Goal: Task Accomplishment & Management: Manage account settings

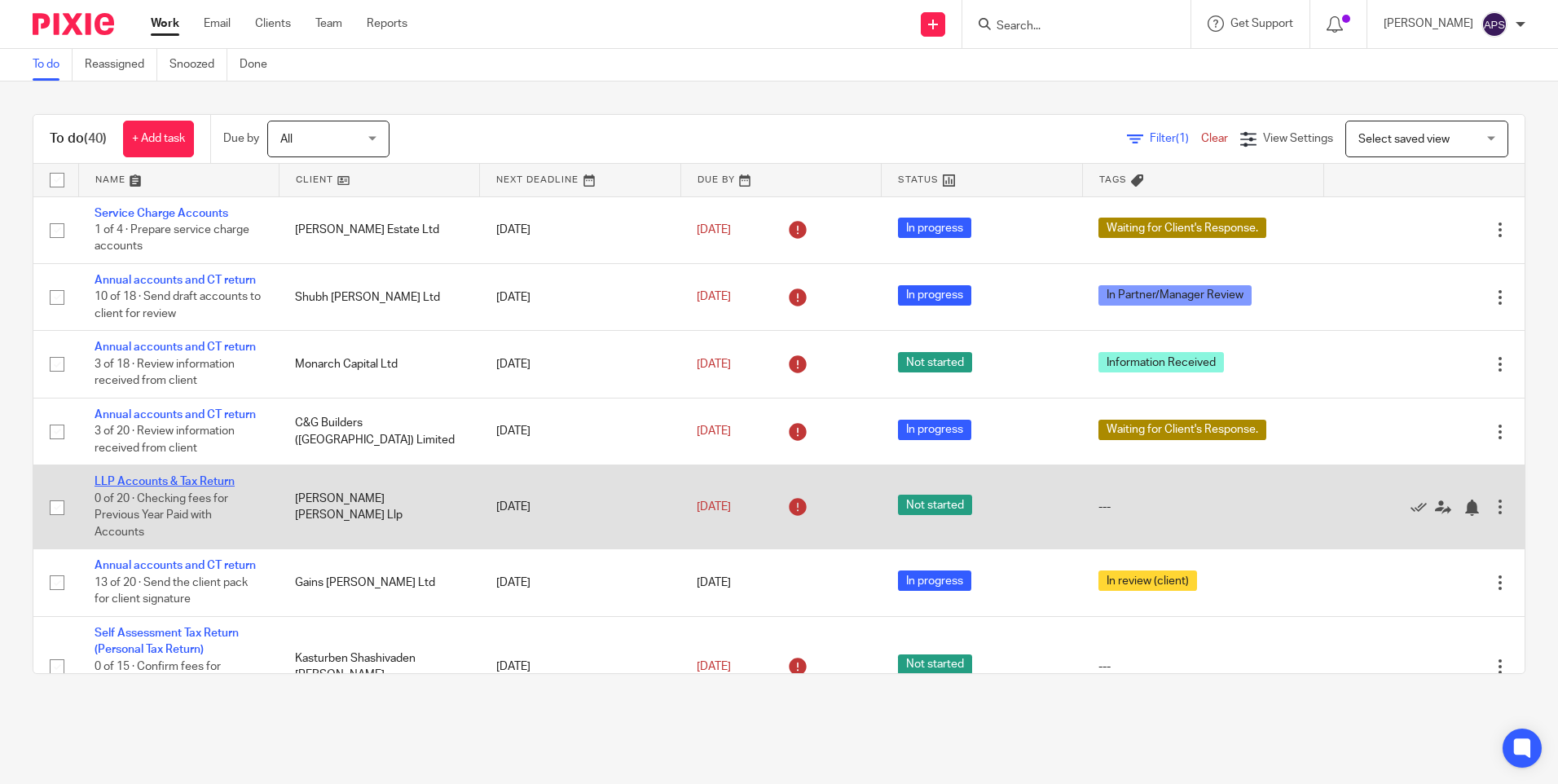
click at [153, 483] on link "LLP Accounts & Tax Return" at bounding box center [164, 482] width 140 height 12
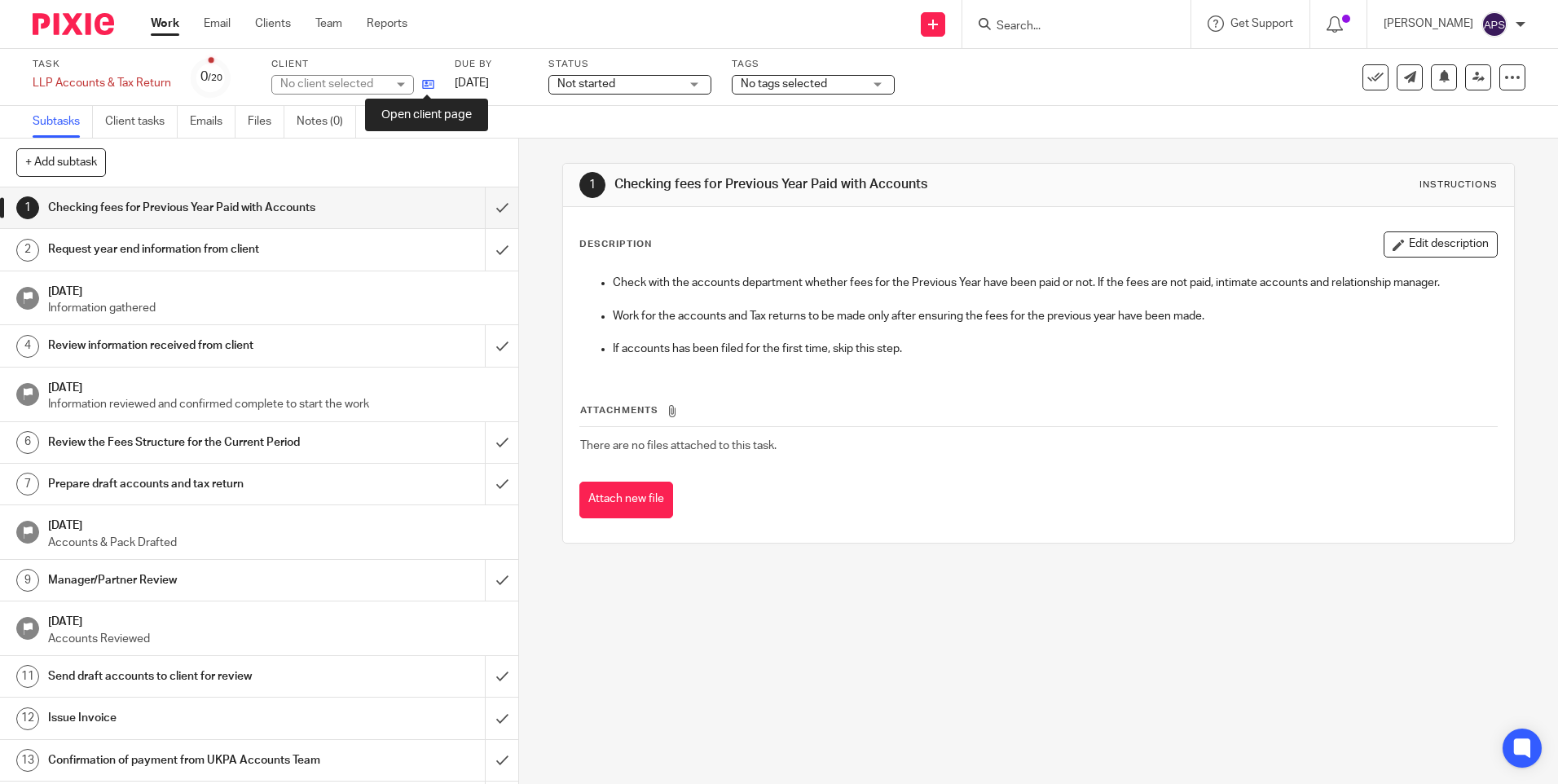
click at [429, 83] on icon at bounding box center [428, 84] width 12 height 12
click at [536, 175] on div "1 Checking fees for Previous Year Paid with Accounts Instructions Description E…" at bounding box center [1038, 461] width 1039 height 645
click at [1078, 20] on input "Search" at bounding box center [1068, 27] width 147 height 15
type input "MONAR"
click at [77, 34] on img at bounding box center [73, 24] width 82 height 22
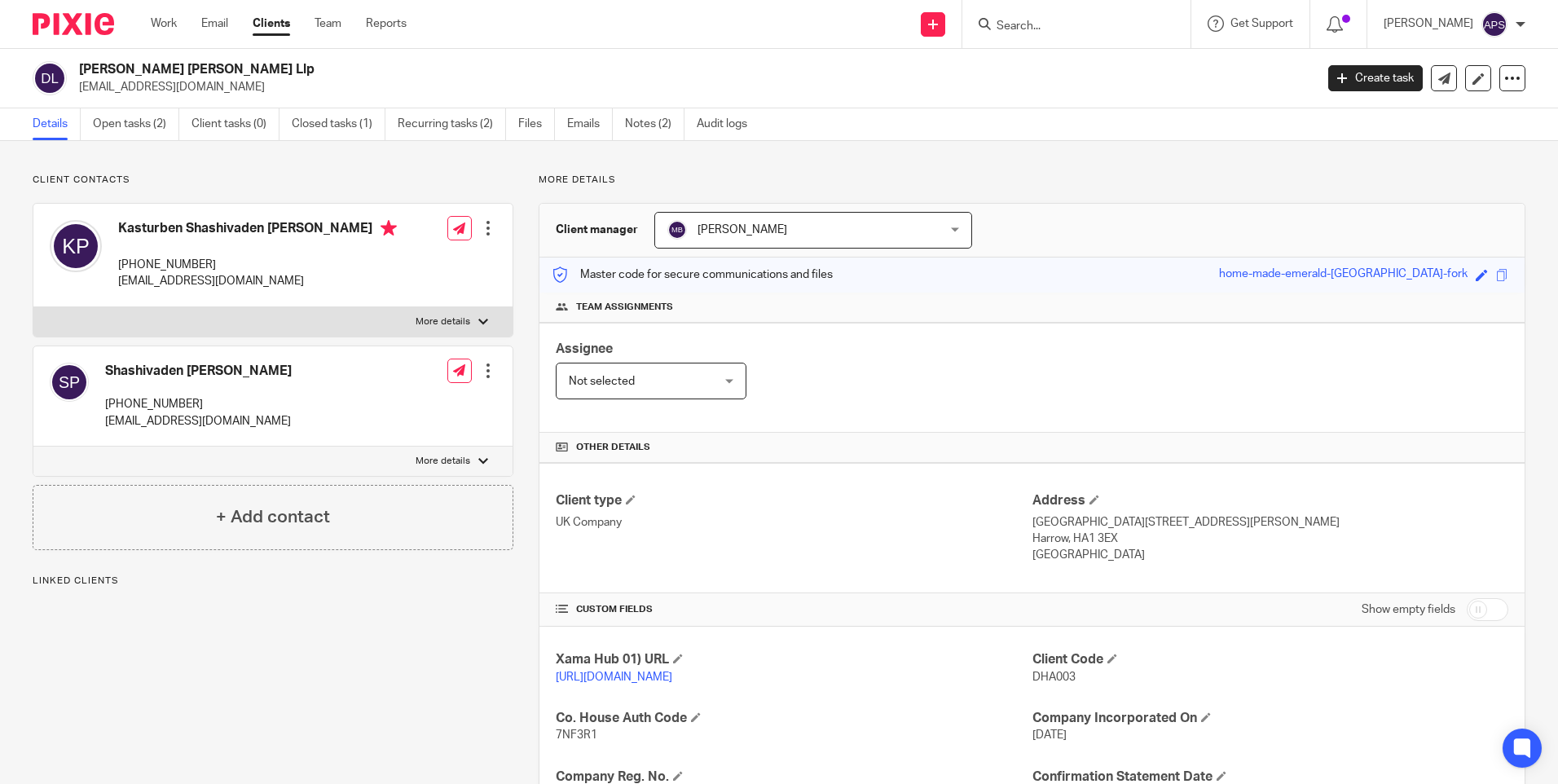
click at [723, 25] on div "Send new email Create task Add client Get Support Contact via email Check our d…" at bounding box center [994, 24] width 1127 height 48
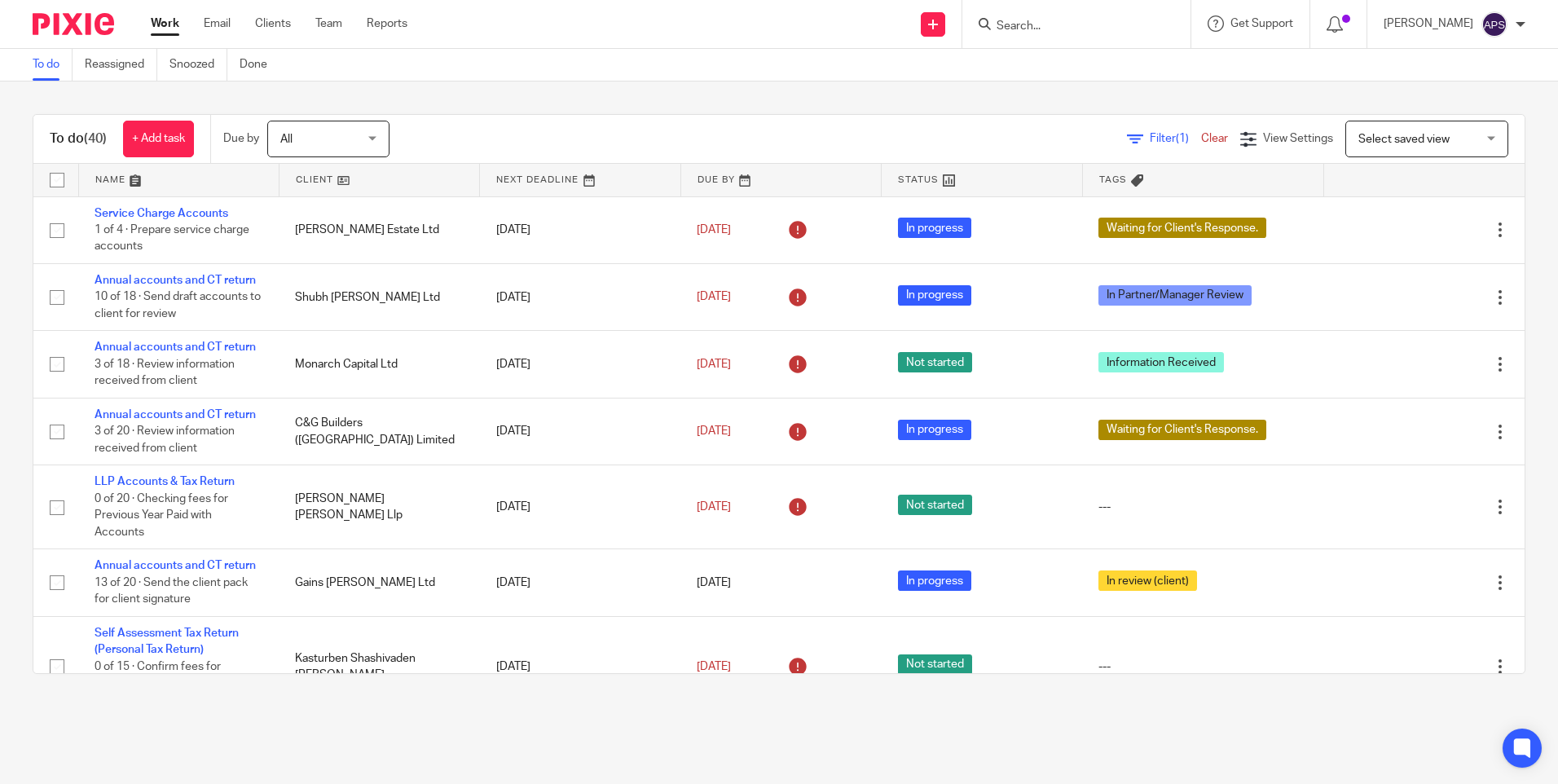
click at [1010, 25] on input "Search" at bounding box center [1068, 27] width 147 height 15
type input "MONAR"
click at [1035, 87] on link at bounding box center [1130, 70] width 276 height 37
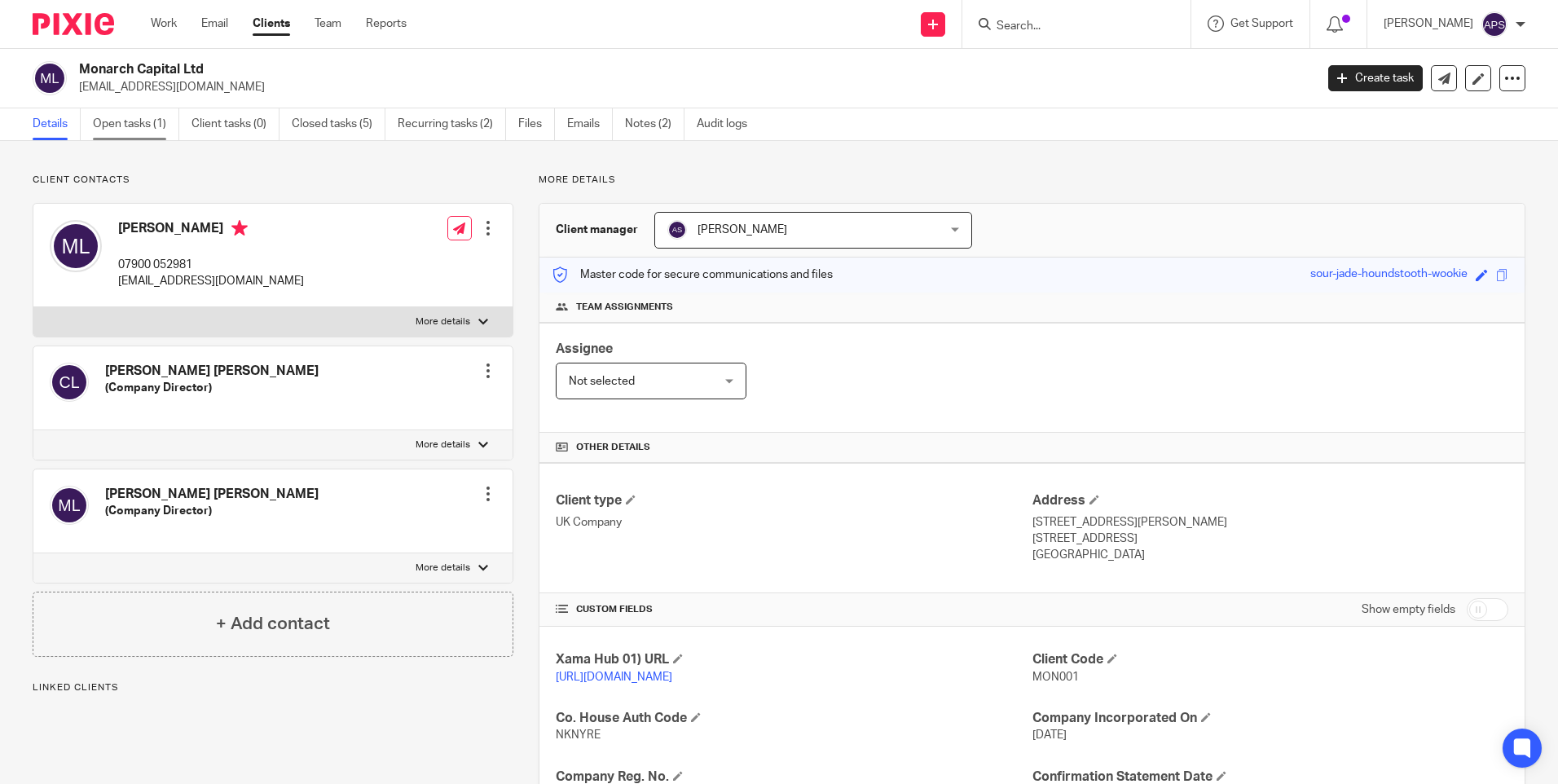
click at [150, 121] on link "Open tasks (1)" at bounding box center [136, 124] width 87 height 31
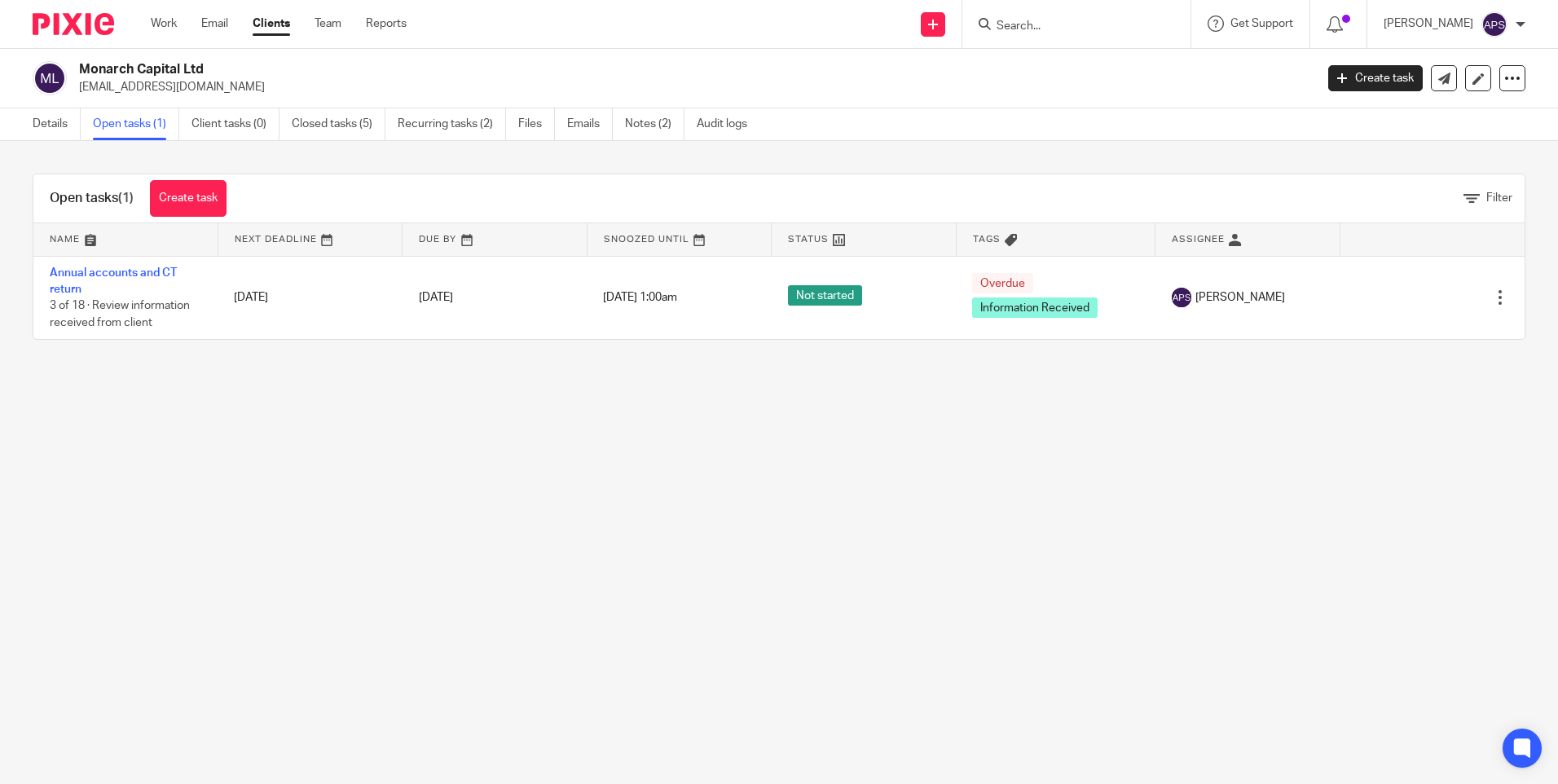
click at [771, 537] on main "Monarch Capital Ltd matthewjohnlaw@gmail.com Create task Update from Companies …" at bounding box center [779, 392] width 1558 height 784
click at [69, 24] on img at bounding box center [73, 24] width 82 height 22
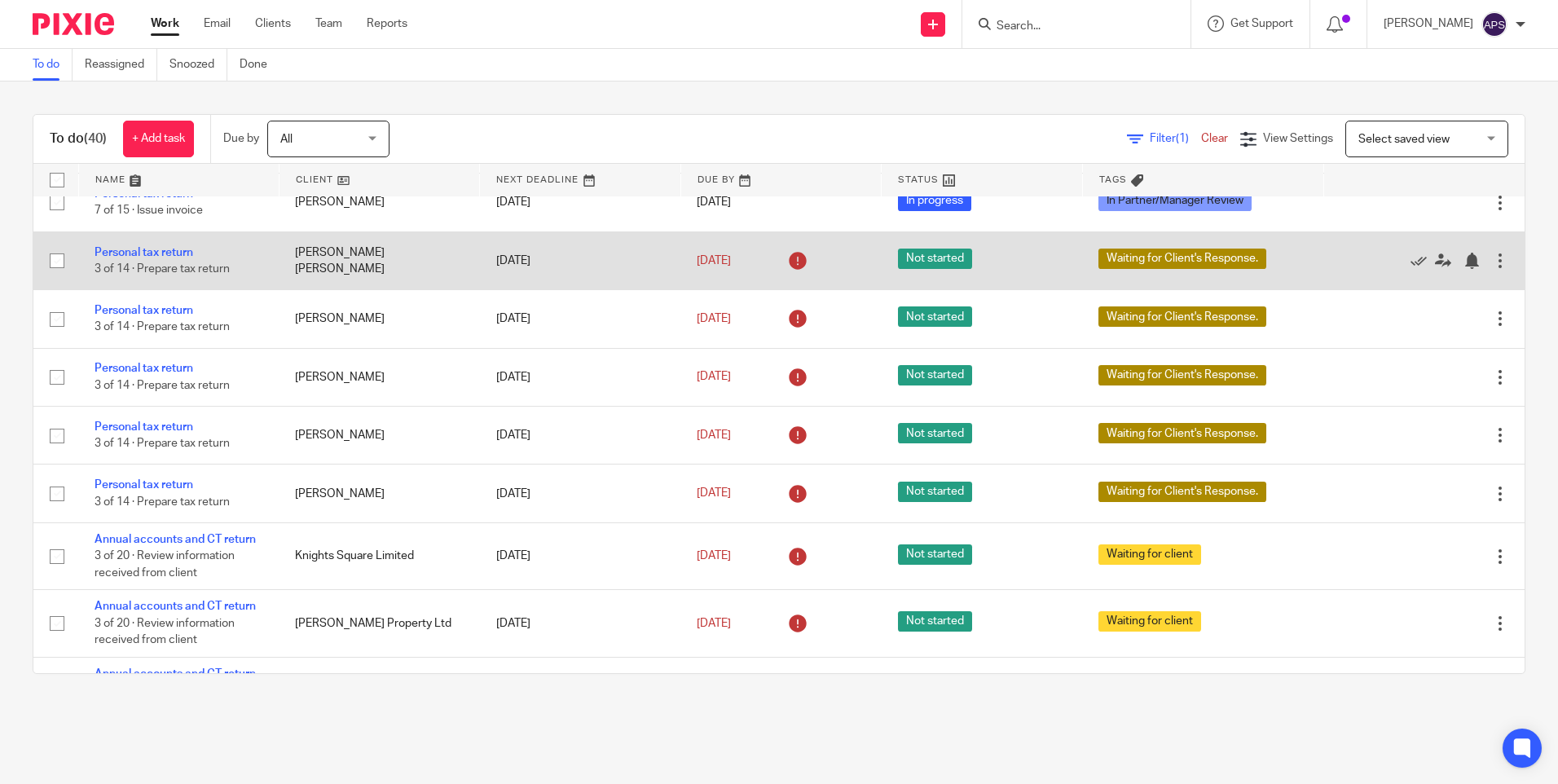
scroll to position [2280, 0]
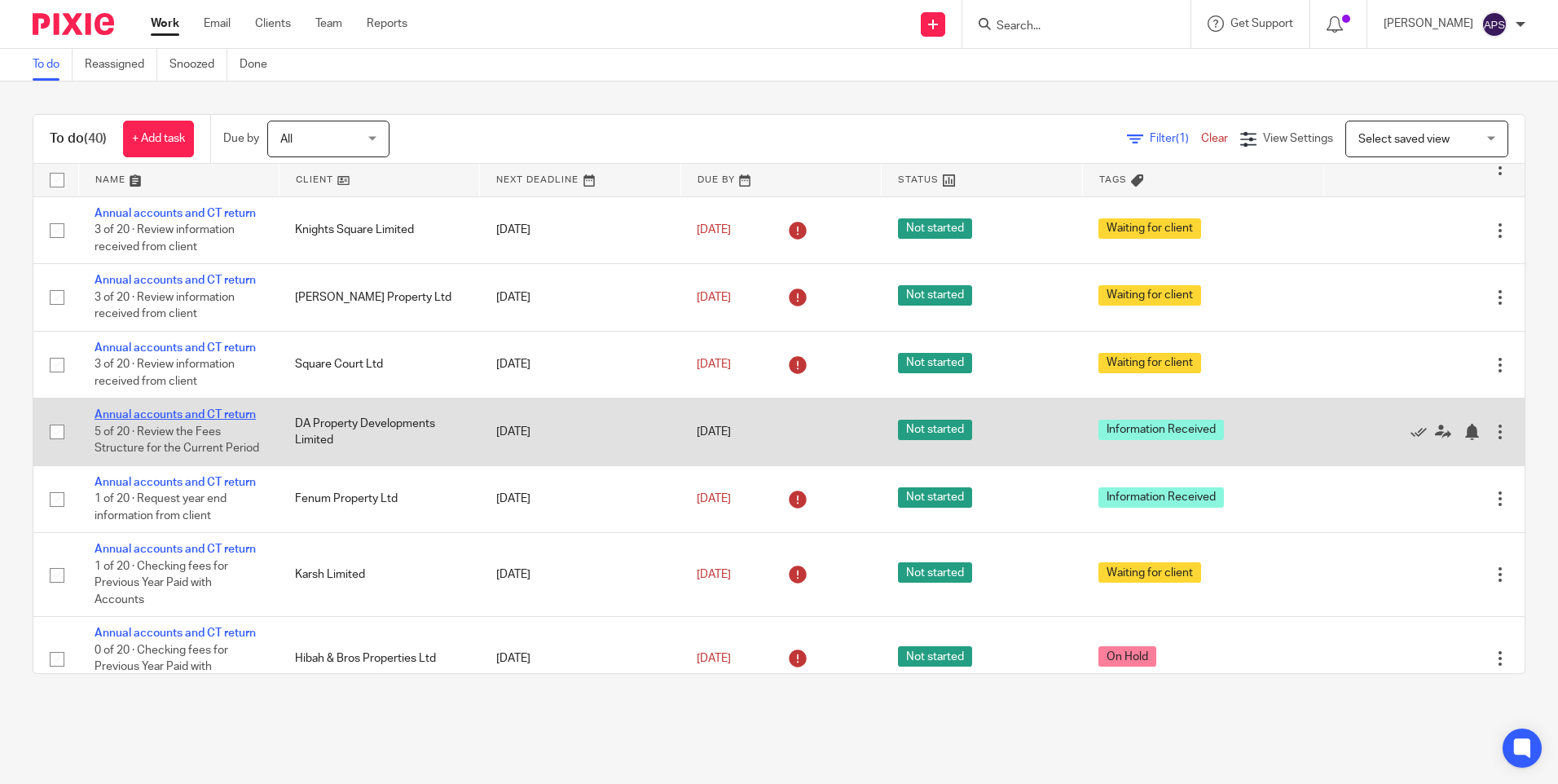
click at [206, 412] on link "Annual accounts and CT return" at bounding box center [175, 415] width 161 height 12
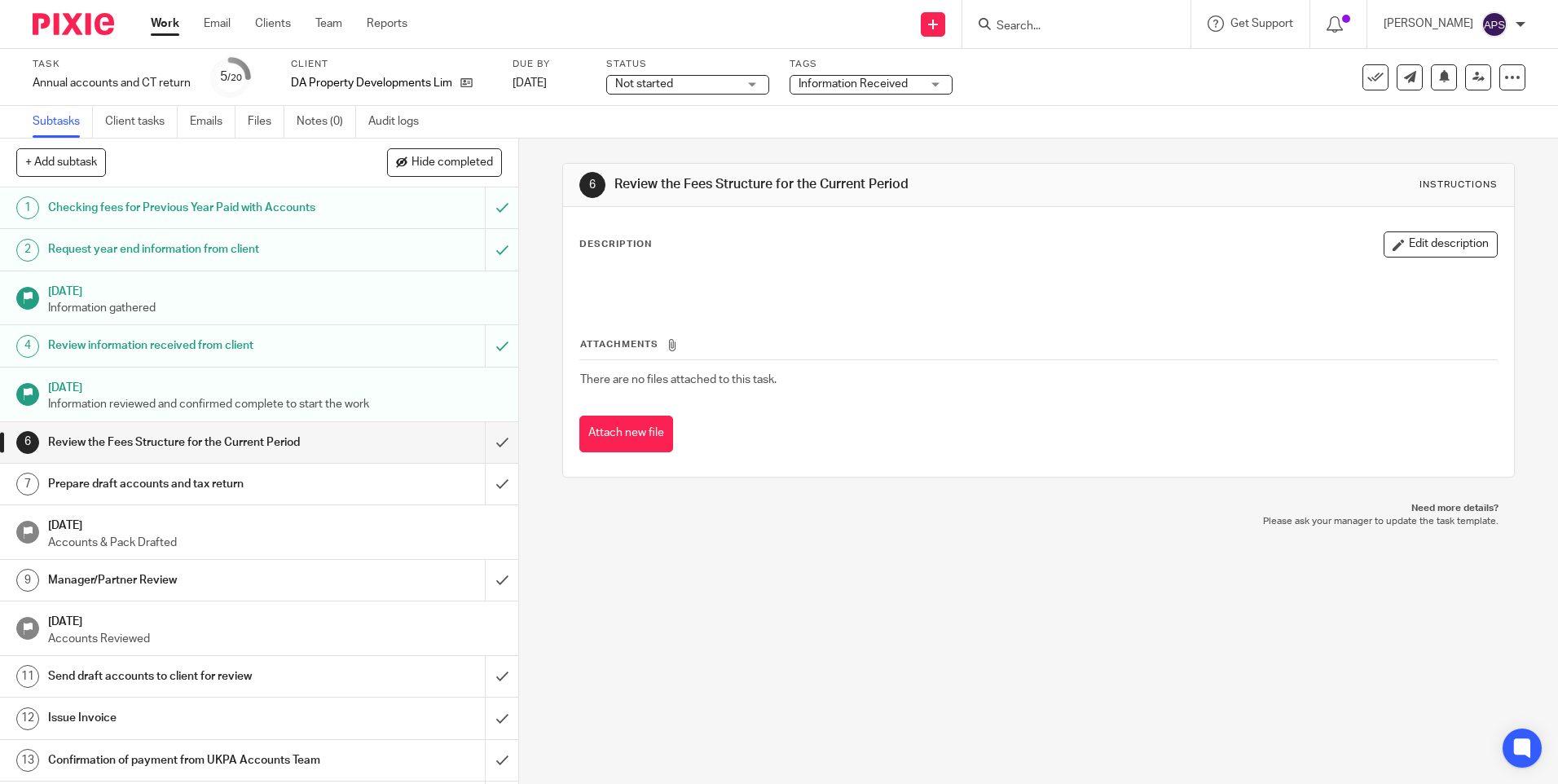
click at [746, 78] on div "Not started Not started" at bounding box center [688, 85] width 163 height 20
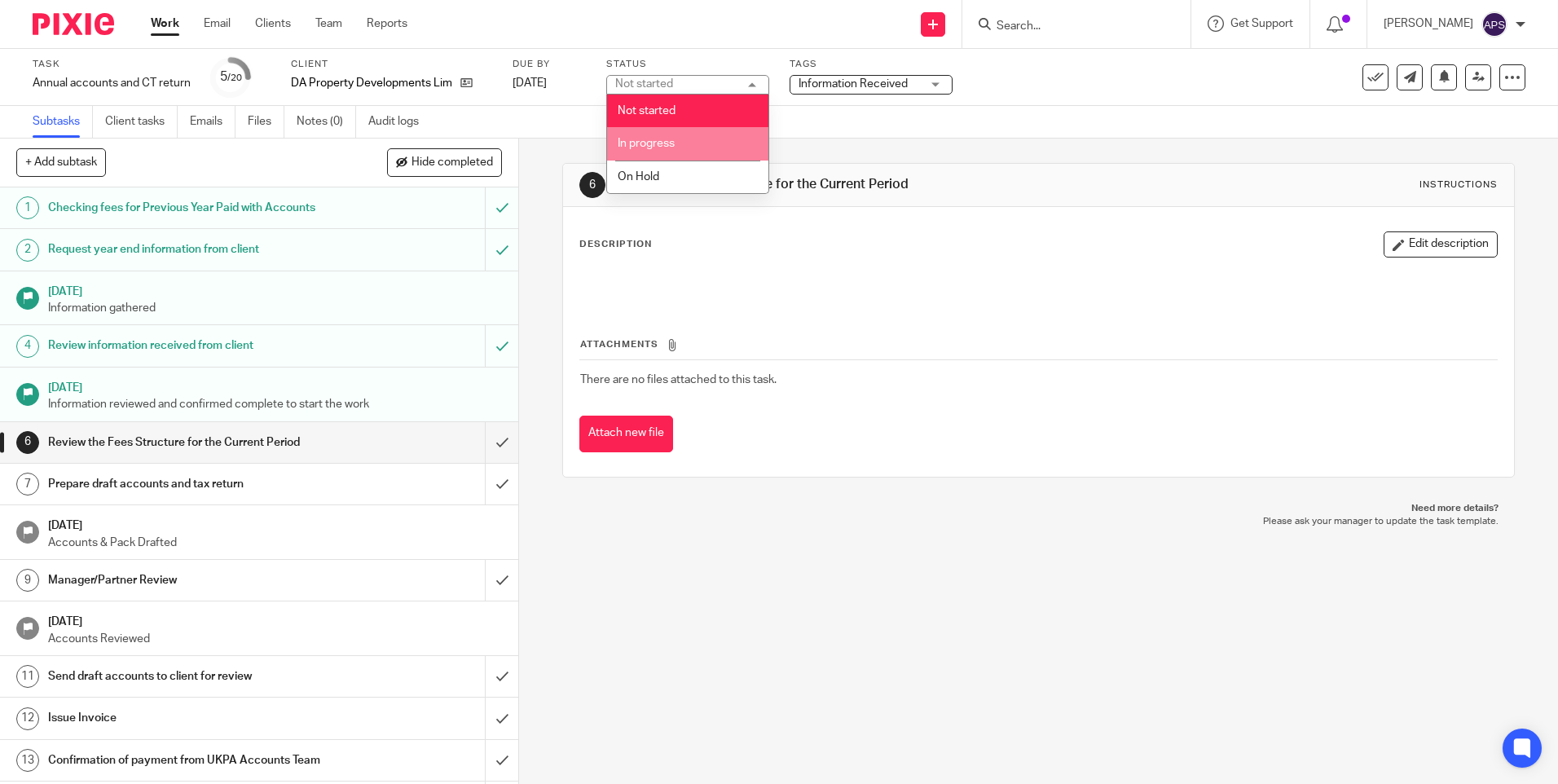
click at [723, 153] on li "In progress" at bounding box center [688, 144] width 161 height 33
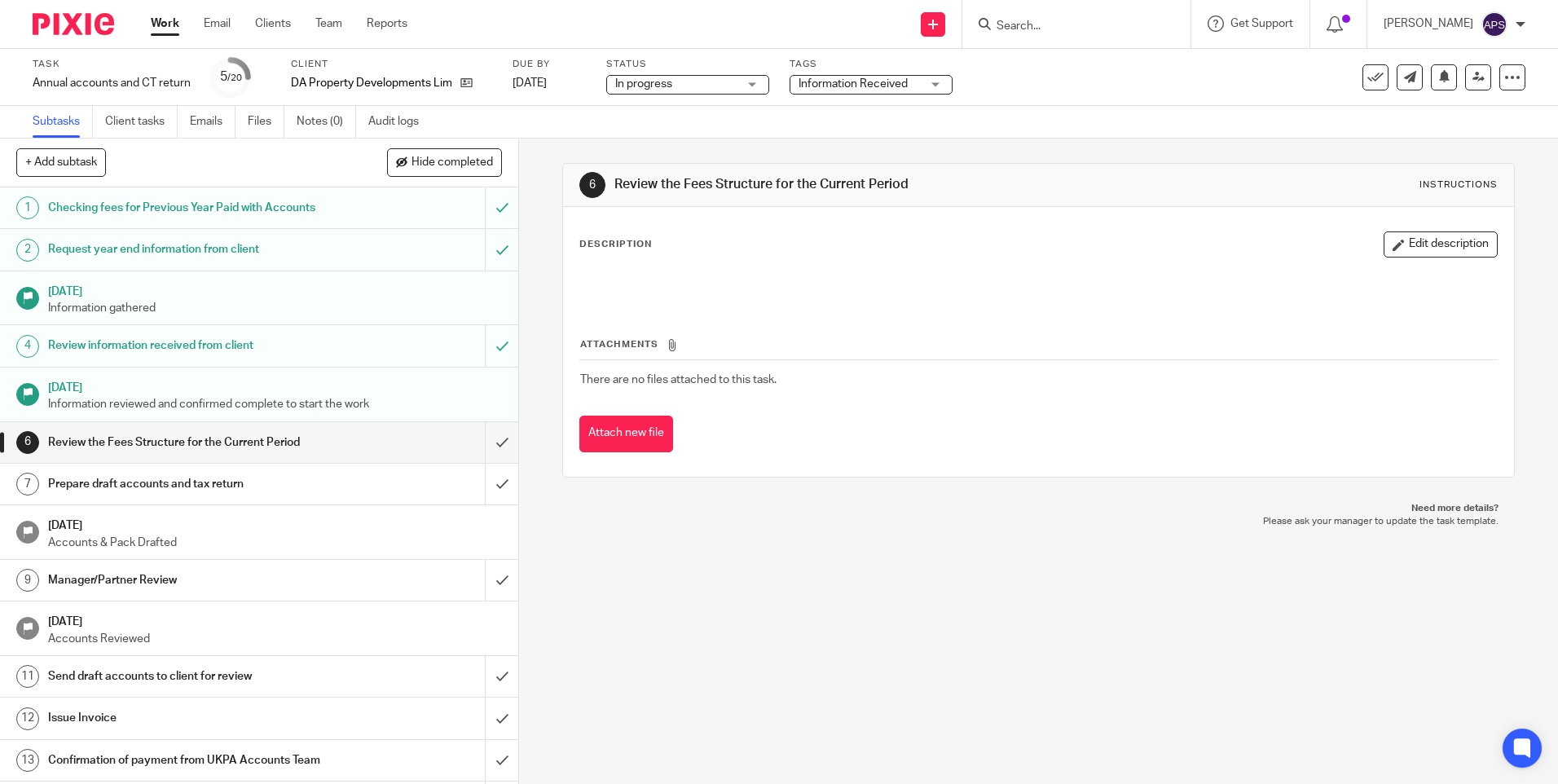
click at [542, 126] on div "Subtasks Client tasks Emails Files Notes (0) Audit logs" at bounding box center [779, 122] width 1558 height 32
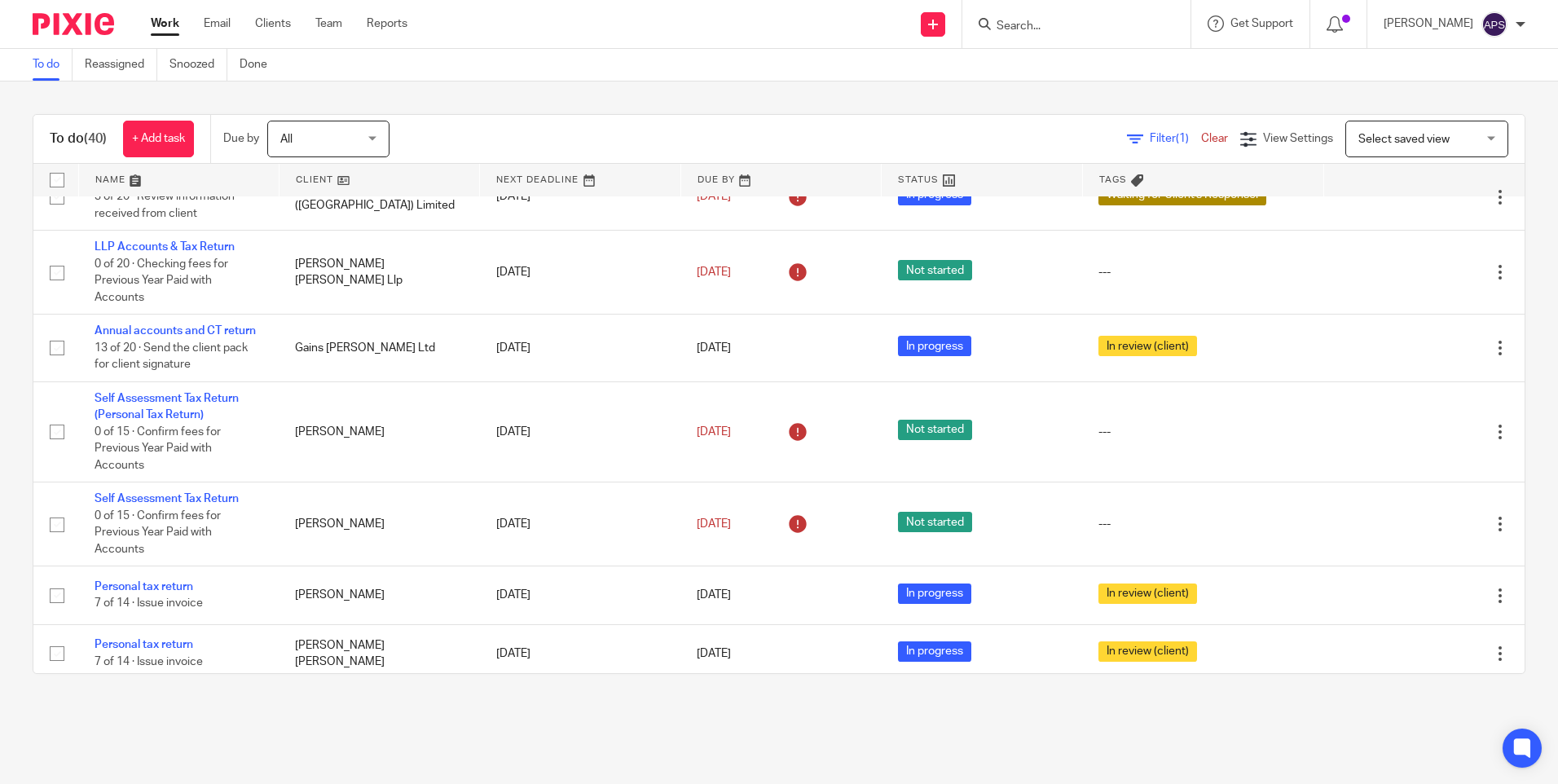
scroll to position [108, 0]
